Goal: Communication & Community: Answer question/provide support

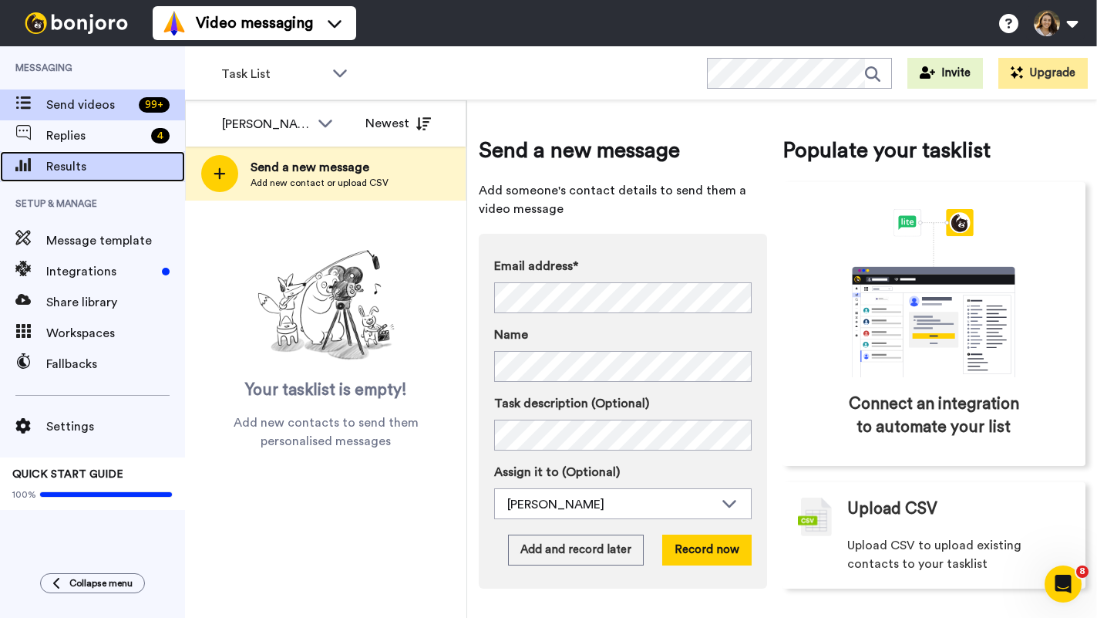
click at [113, 176] on div "Results" at bounding box center [92, 166] width 185 height 31
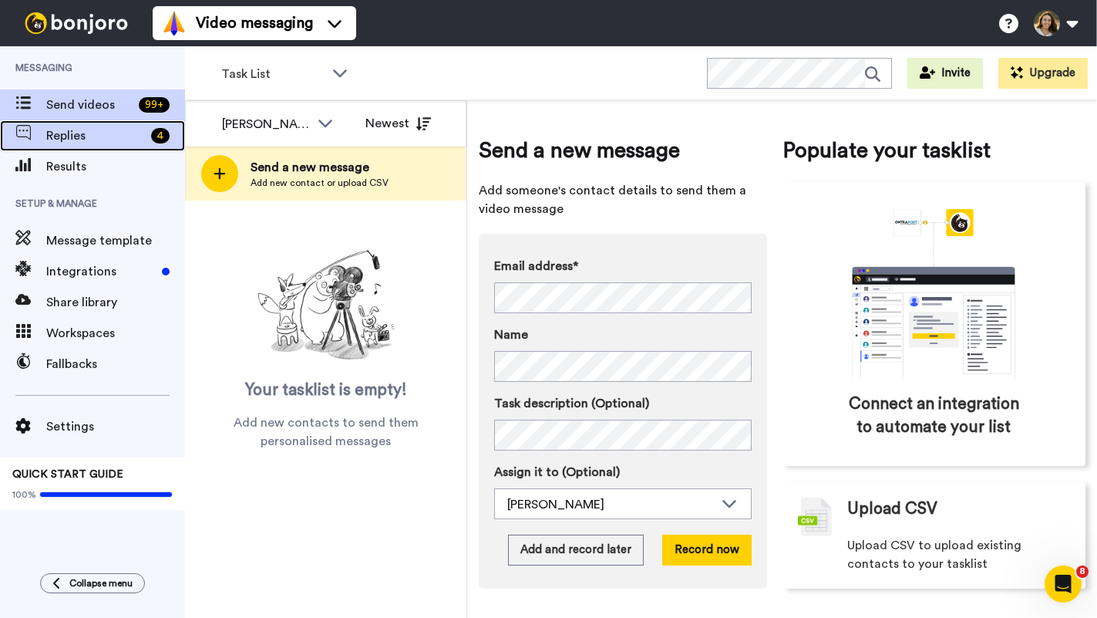
click at [106, 138] on span "Replies" at bounding box center [95, 135] width 99 height 19
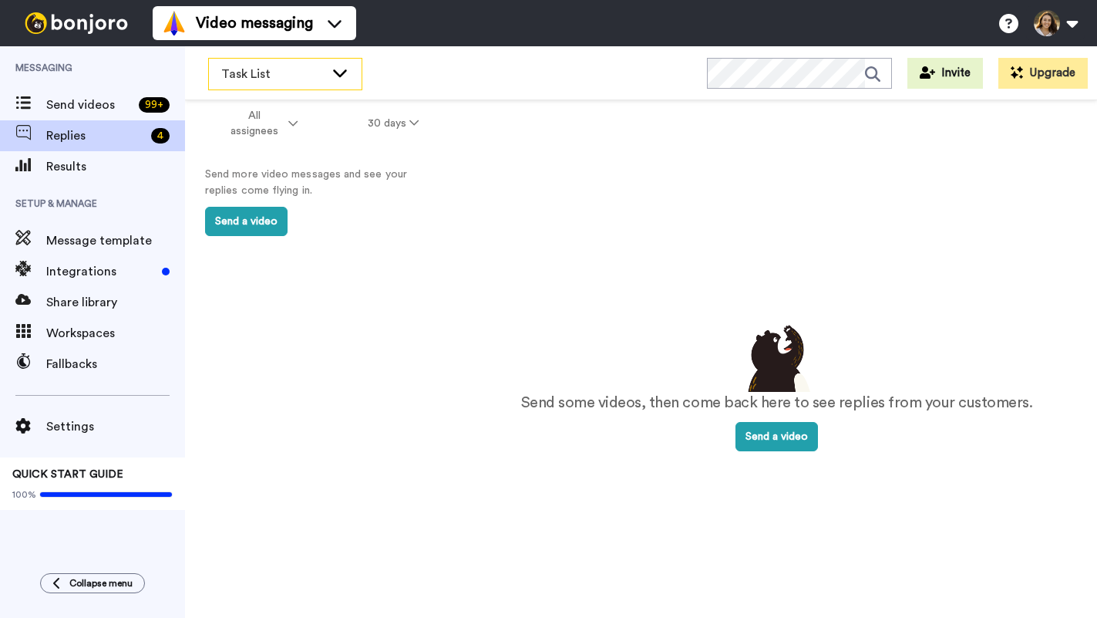
click at [271, 66] on span "Task List" at bounding box center [272, 74] width 103 height 19
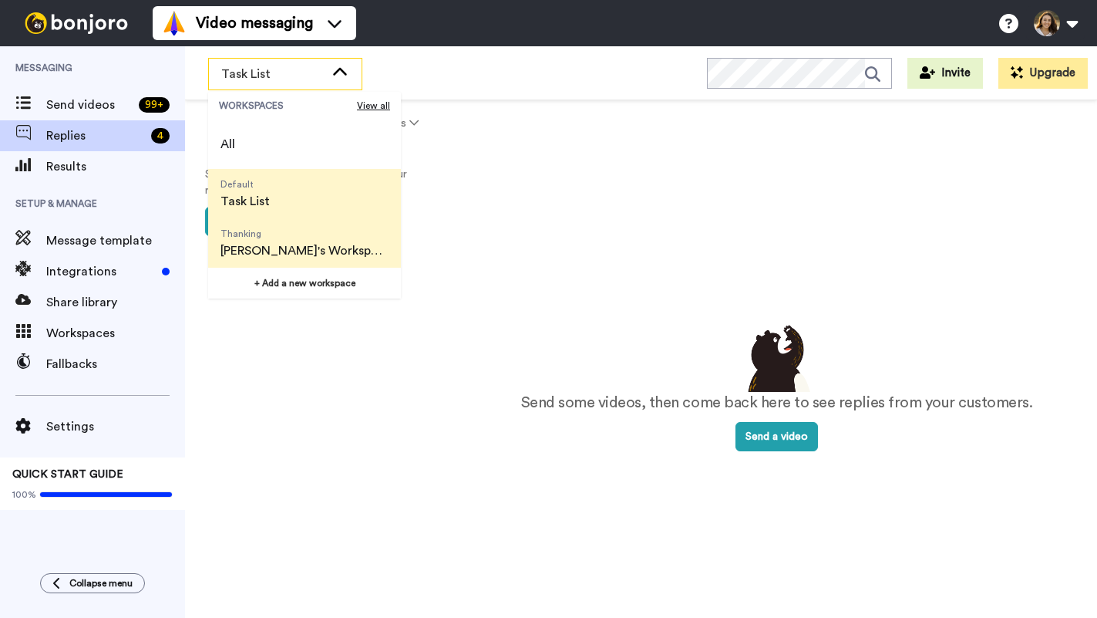
click at [265, 239] on span "Thanking [PERSON_NAME]'s Workspace" at bounding box center [304, 242] width 193 height 49
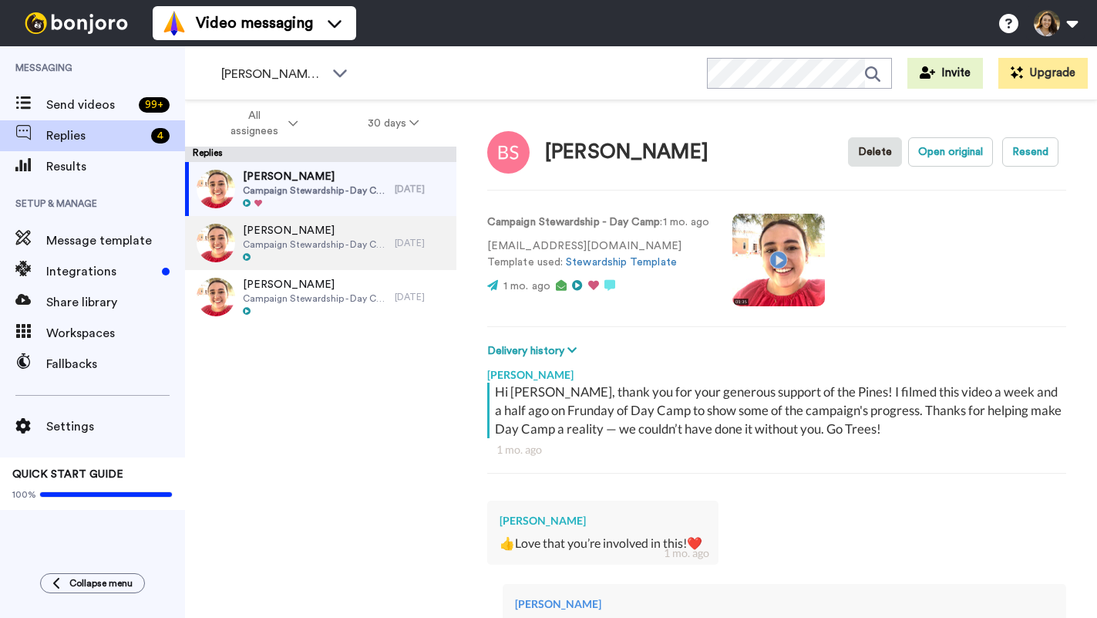
scroll to position [3, 0]
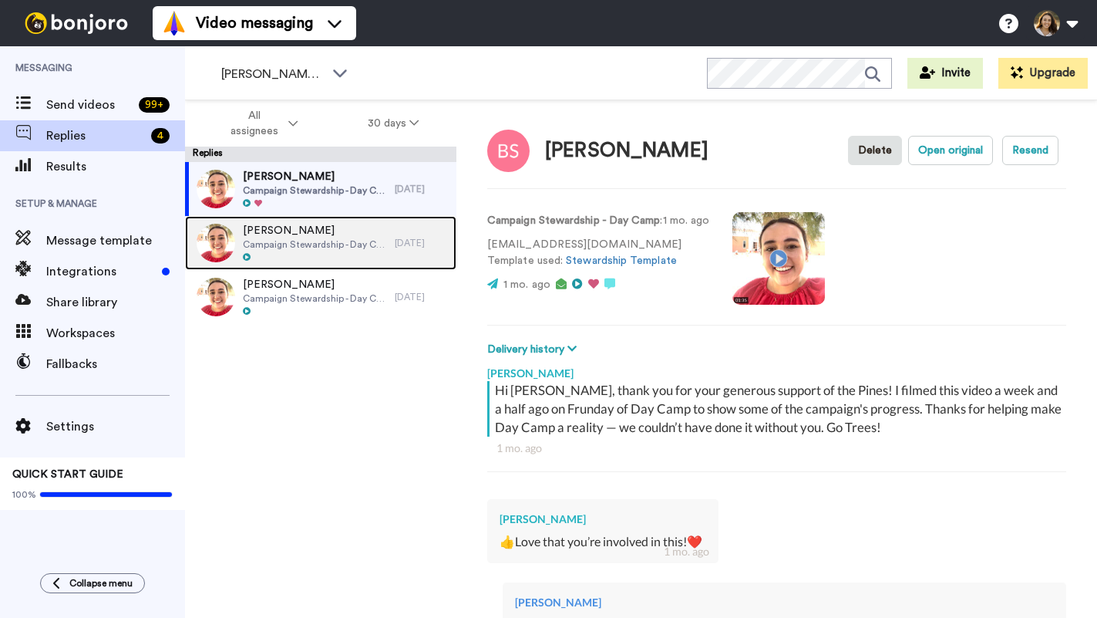
click at [289, 238] on span "Campaign Stewardship - Day Camp" at bounding box center [315, 244] width 144 height 12
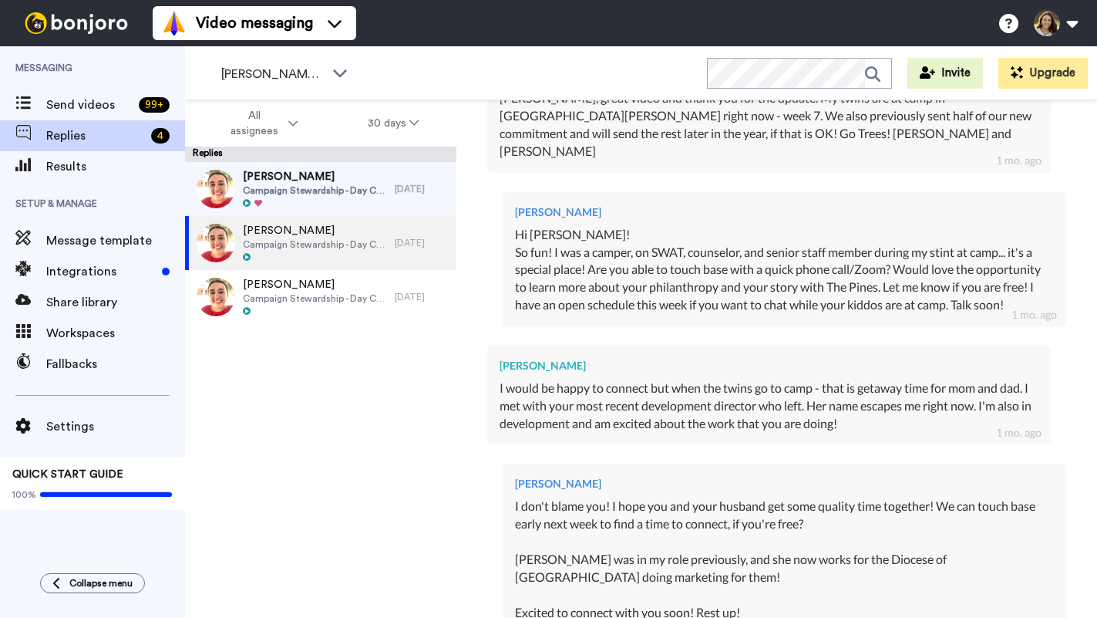
scroll to position [450, 0]
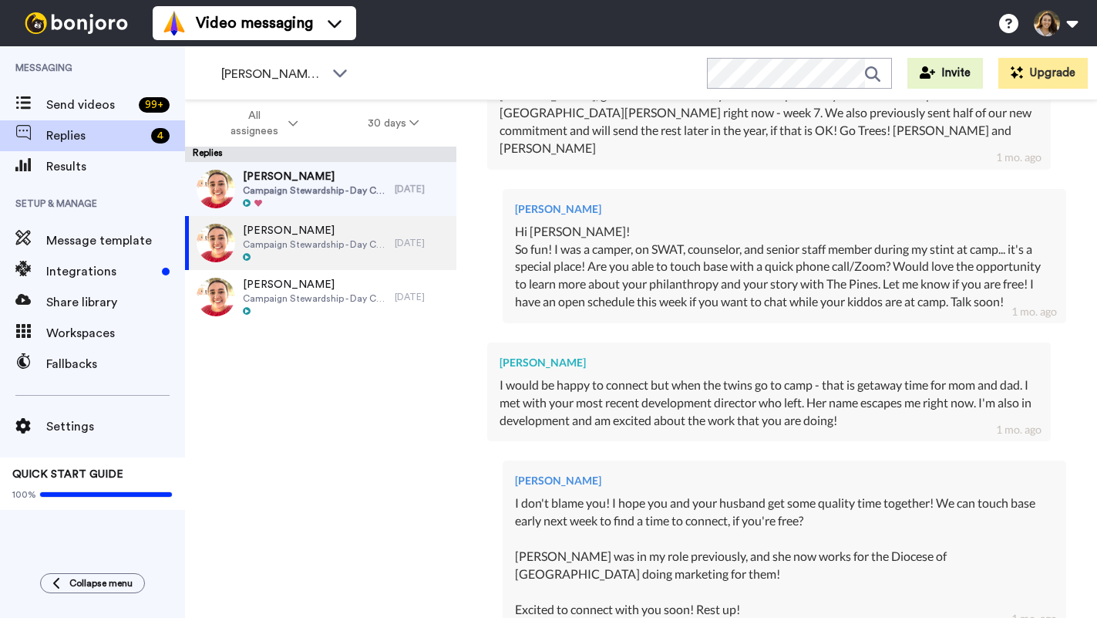
type textarea "x"
